Goal: Find specific page/section: Find specific page/section

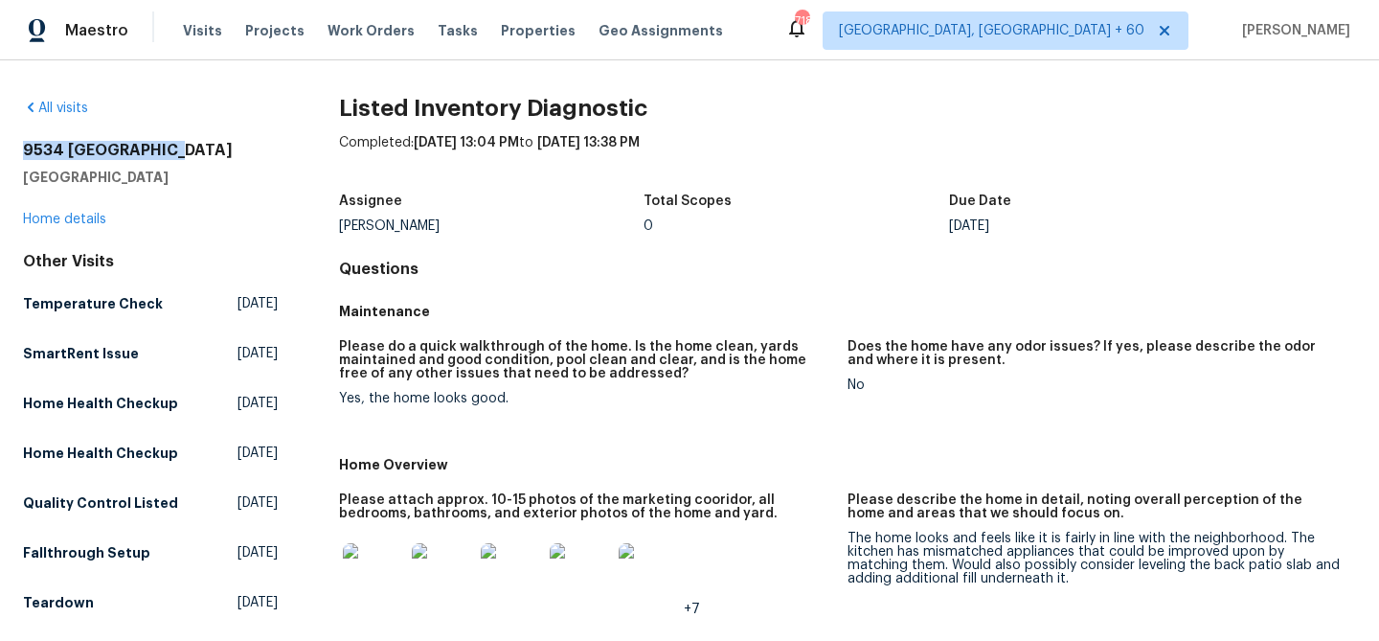
drag, startPoint x: 24, startPoint y: 150, endPoint x: 173, endPoint y: 151, distance: 149.4
click at [173, 151] on h2 "9534 Lookover Bay" at bounding box center [150, 150] width 255 height 19
copy h2 "9534 Lookover Bay"
click at [803, 296] on div "Maintenance" at bounding box center [847, 311] width 1017 height 34
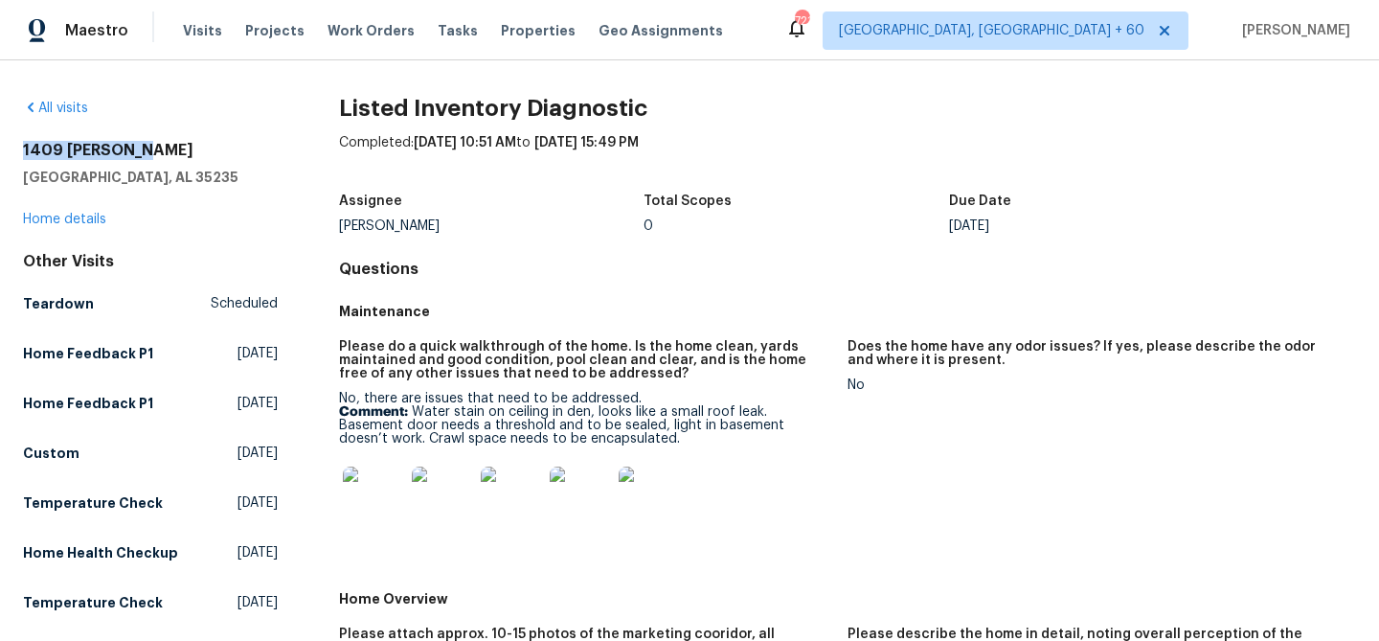
drag, startPoint x: 22, startPoint y: 153, endPoint x: 173, endPoint y: 153, distance: 151.3
click at [173, 153] on h2 "1409 [PERSON_NAME]" at bounding box center [150, 150] width 255 height 19
copy h2 "1409 [PERSON_NAME]"
click at [735, 243] on div "Assignee [PERSON_NAME] Total Scopes 0 Due Date [DATE]" at bounding box center [847, 213] width 1017 height 61
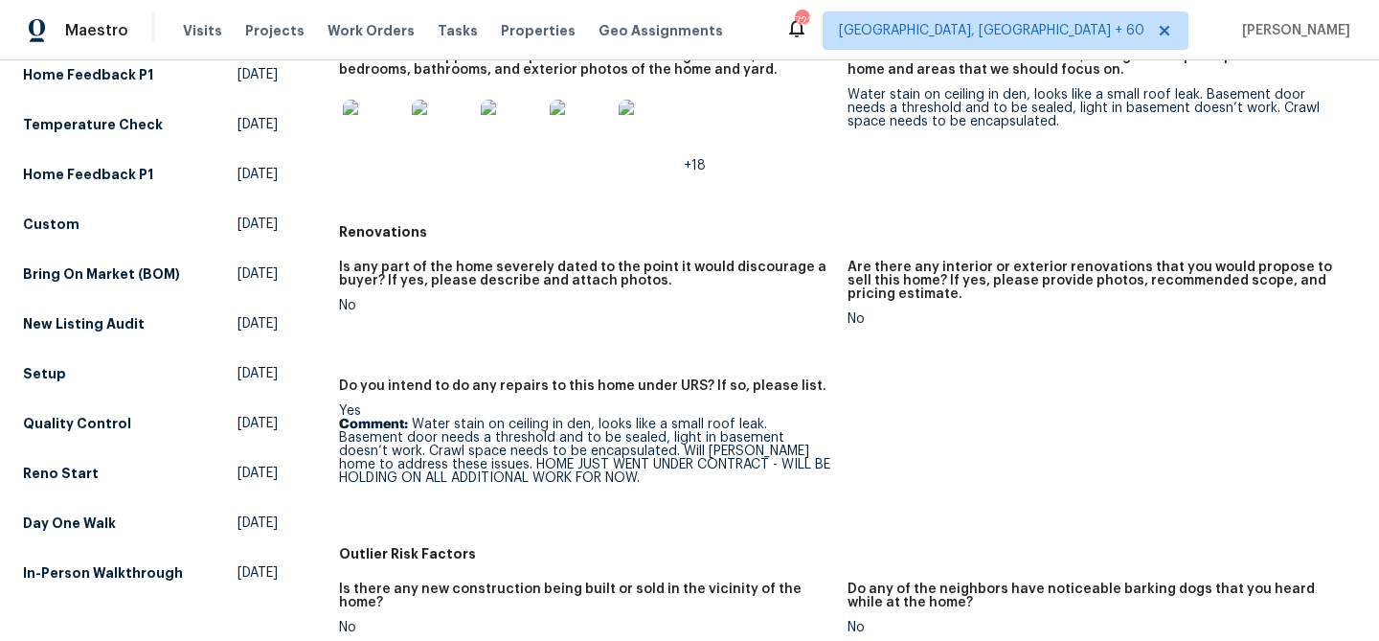
scroll to position [580, 0]
